Goal: Task Accomplishment & Management: Use online tool/utility

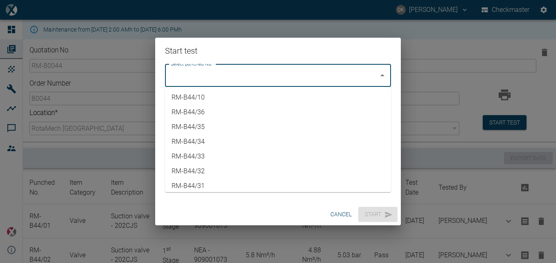
click at [372, 74] on input "Select punched No." at bounding box center [272, 76] width 206 height 16
click at [238, 114] on li "RM-B44/36" at bounding box center [278, 112] width 226 height 15
type input "RM-B44/36"
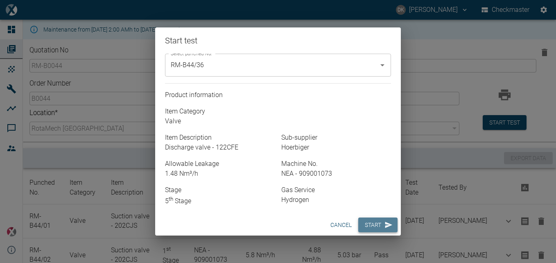
click at [383, 226] on button "Start" at bounding box center [377, 224] width 39 height 15
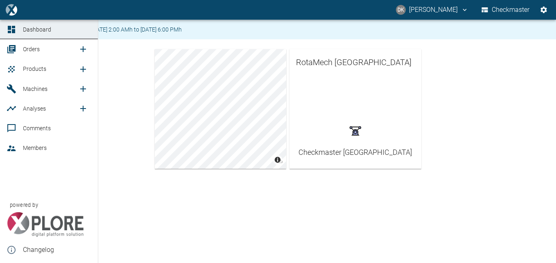
click at [28, 52] on span "Orders" at bounding box center [31, 49] width 17 height 7
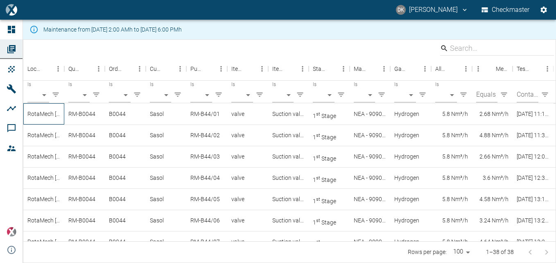
click at [49, 115] on div "RotaMech [GEOGRAPHIC_DATA]" at bounding box center [43, 113] width 41 height 21
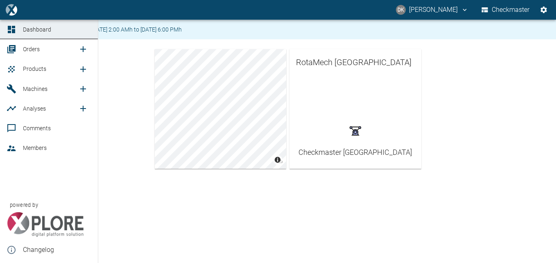
click at [34, 88] on span "Machines" at bounding box center [35, 89] width 25 height 7
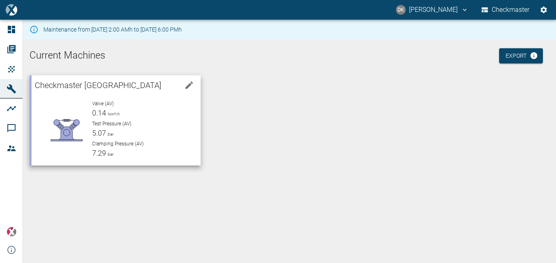
click at [113, 121] on span "Test Pressure (AV)" at bounding box center [111, 124] width 39 height 6
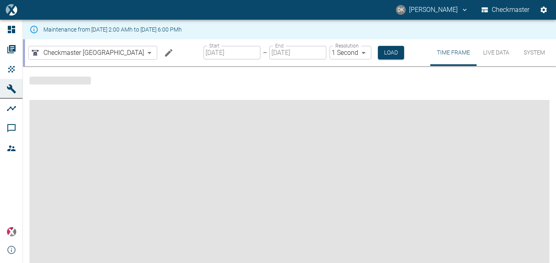
click at [498, 54] on button "Live Data" at bounding box center [495, 52] width 39 height 27
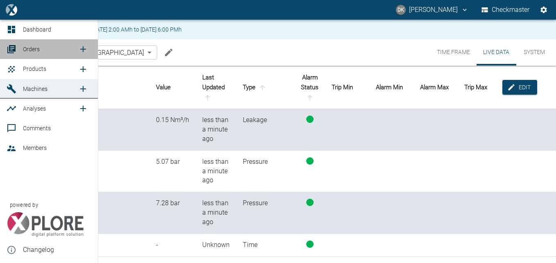
click at [40, 51] on span "Orders" at bounding box center [50, 49] width 55 height 10
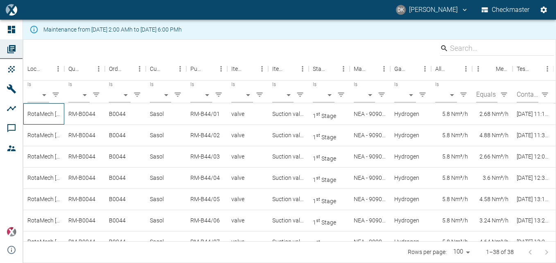
click at [36, 114] on div "RotaMech [GEOGRAPHIC_DATA]" at bounding box center [43, 113] width 41 height 21
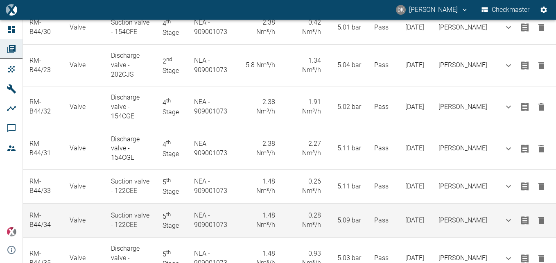
scroll to position [1323, 0]
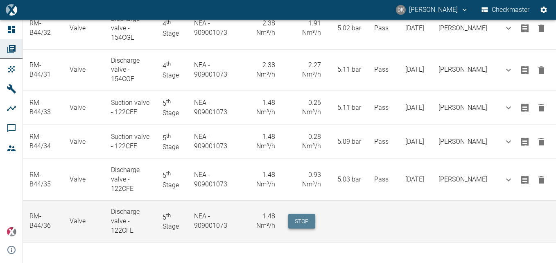
click at [309, 226] on button "Stop" at bounding box center [301, 221] width 27 height 15
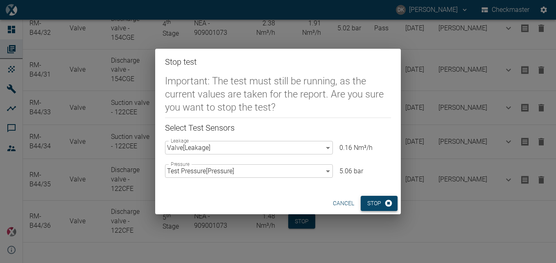
click at [373, 201] on button "Stop" at bounding box center [379, 203] width 37 height 15
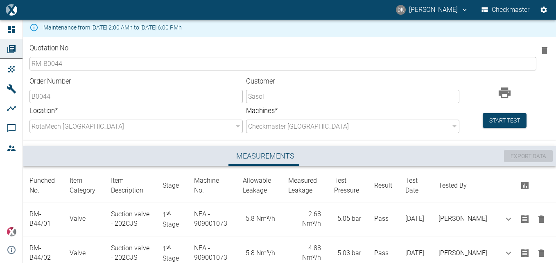
scroll to position [0, 0]
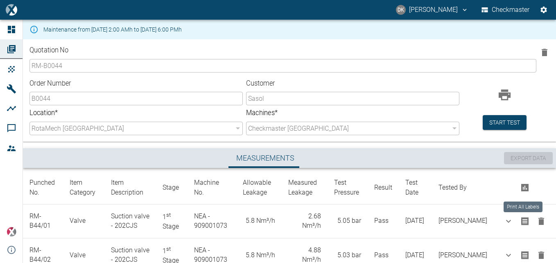
click at [523, 189] on icon "Print All Labels" at bounding box center [524, 187] width 7 height 7
